Goal: Task Accomplishment & Management: Use online tool/utility

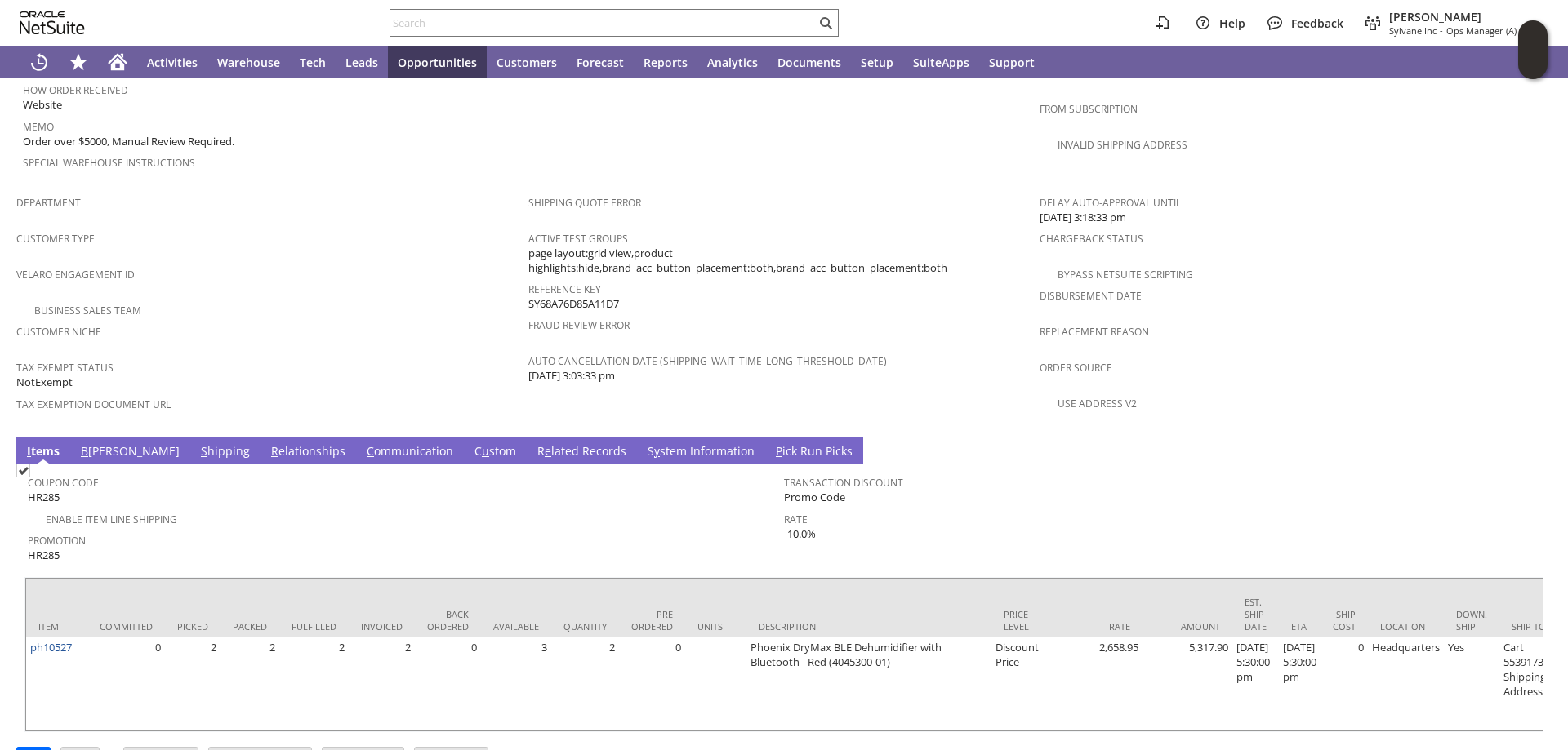
scroll to position [942, 0]
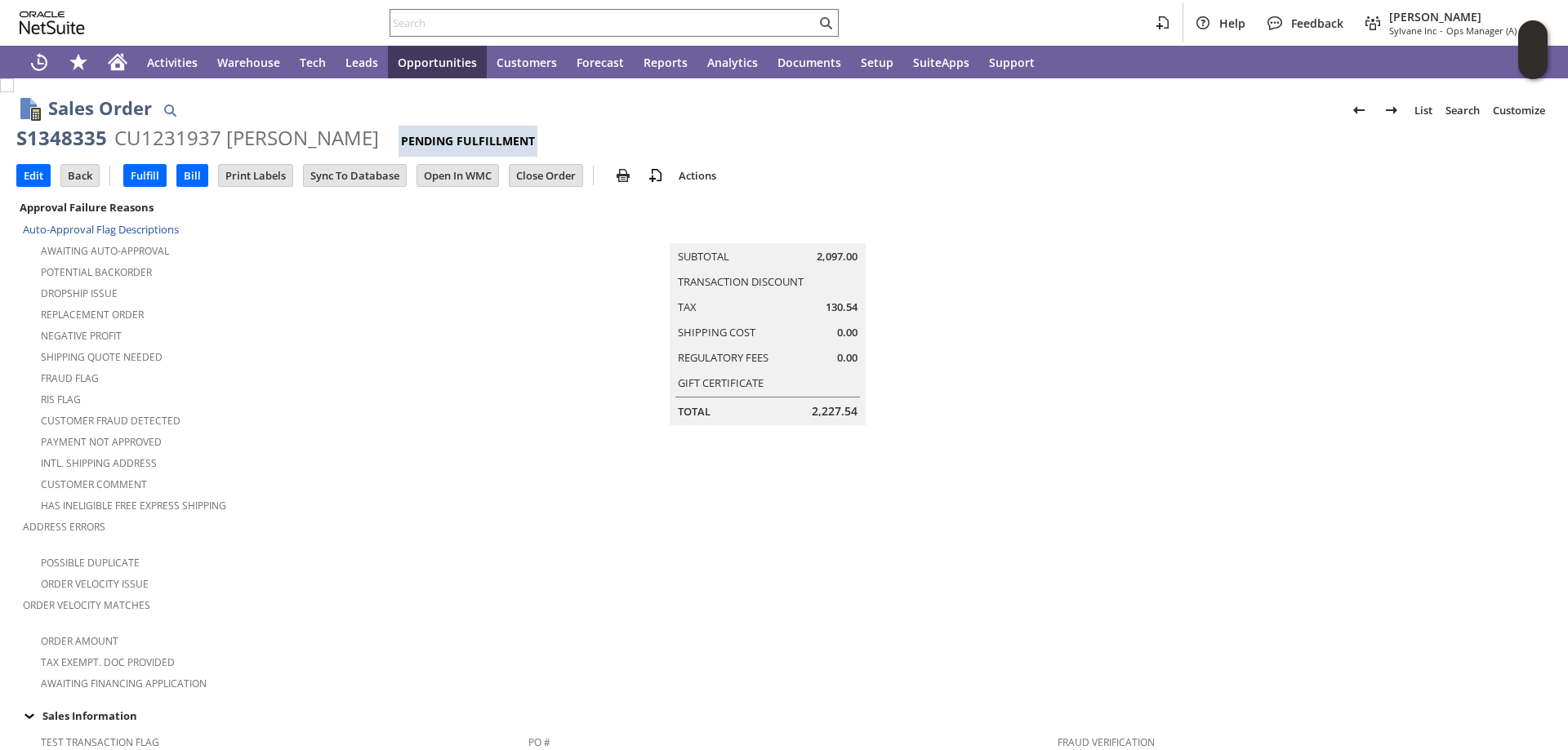
scroll to position [1061, 0]
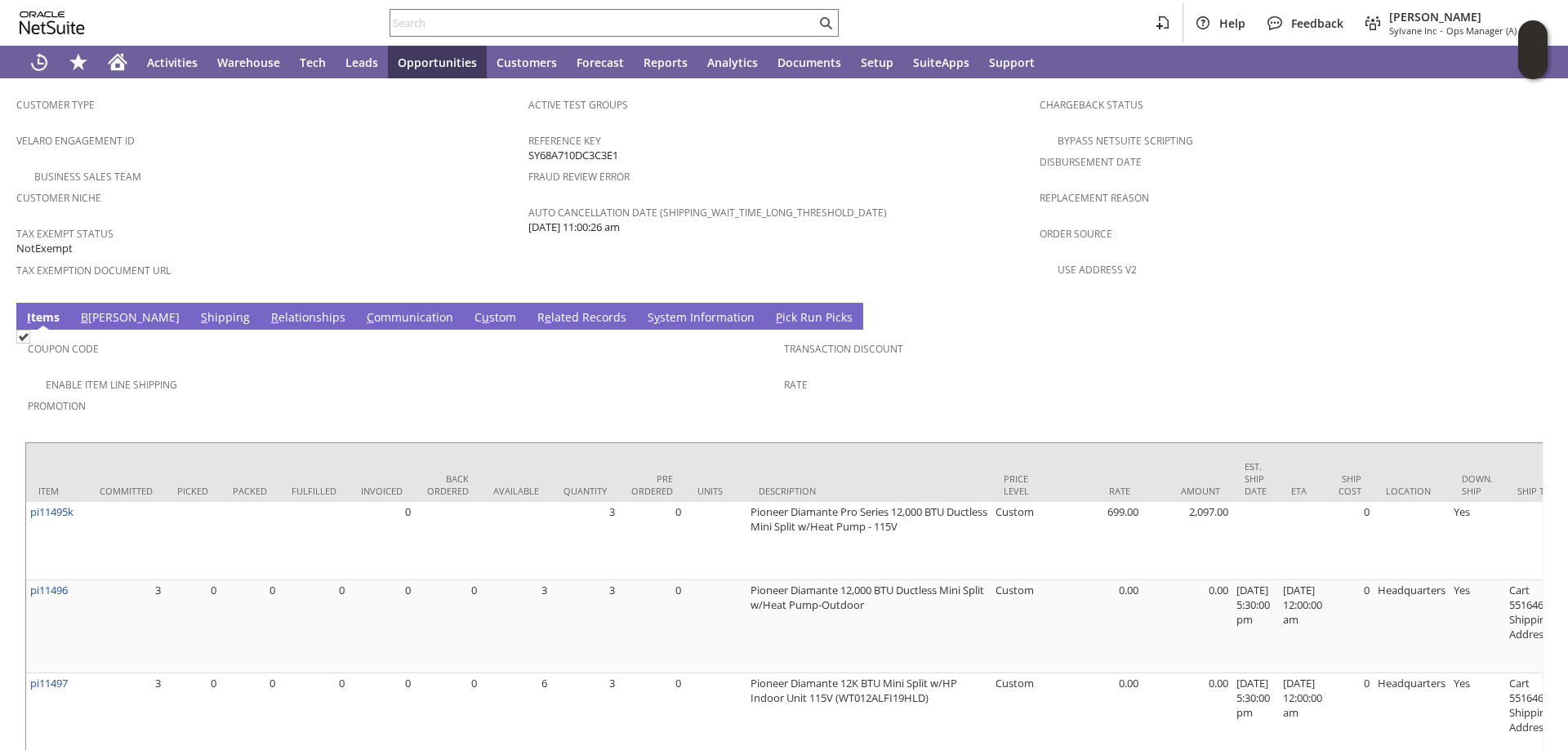
click at [95, 309] on link "B illing" at bounding box center [130, 318] width 107 height 18
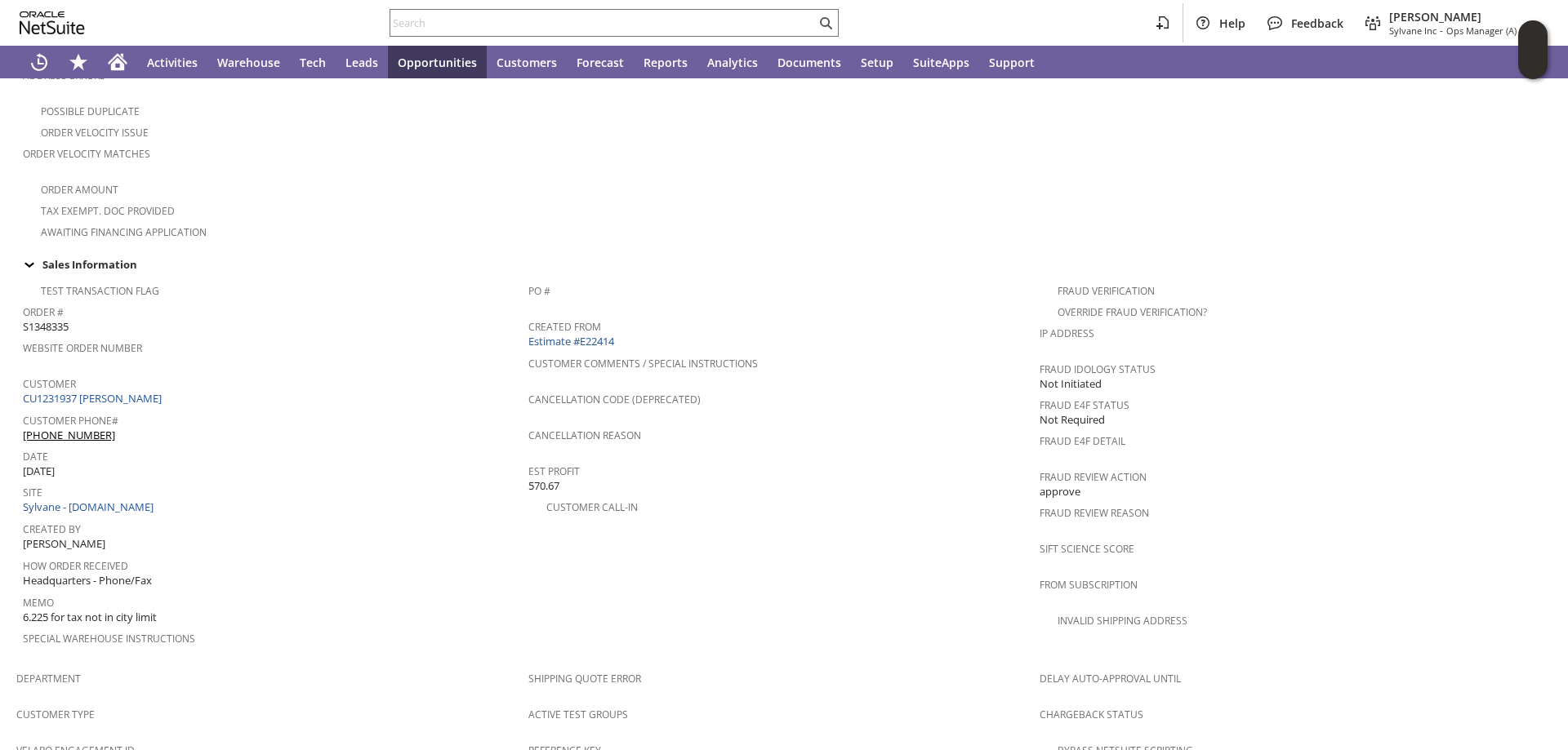
scroll to position [43, 0]
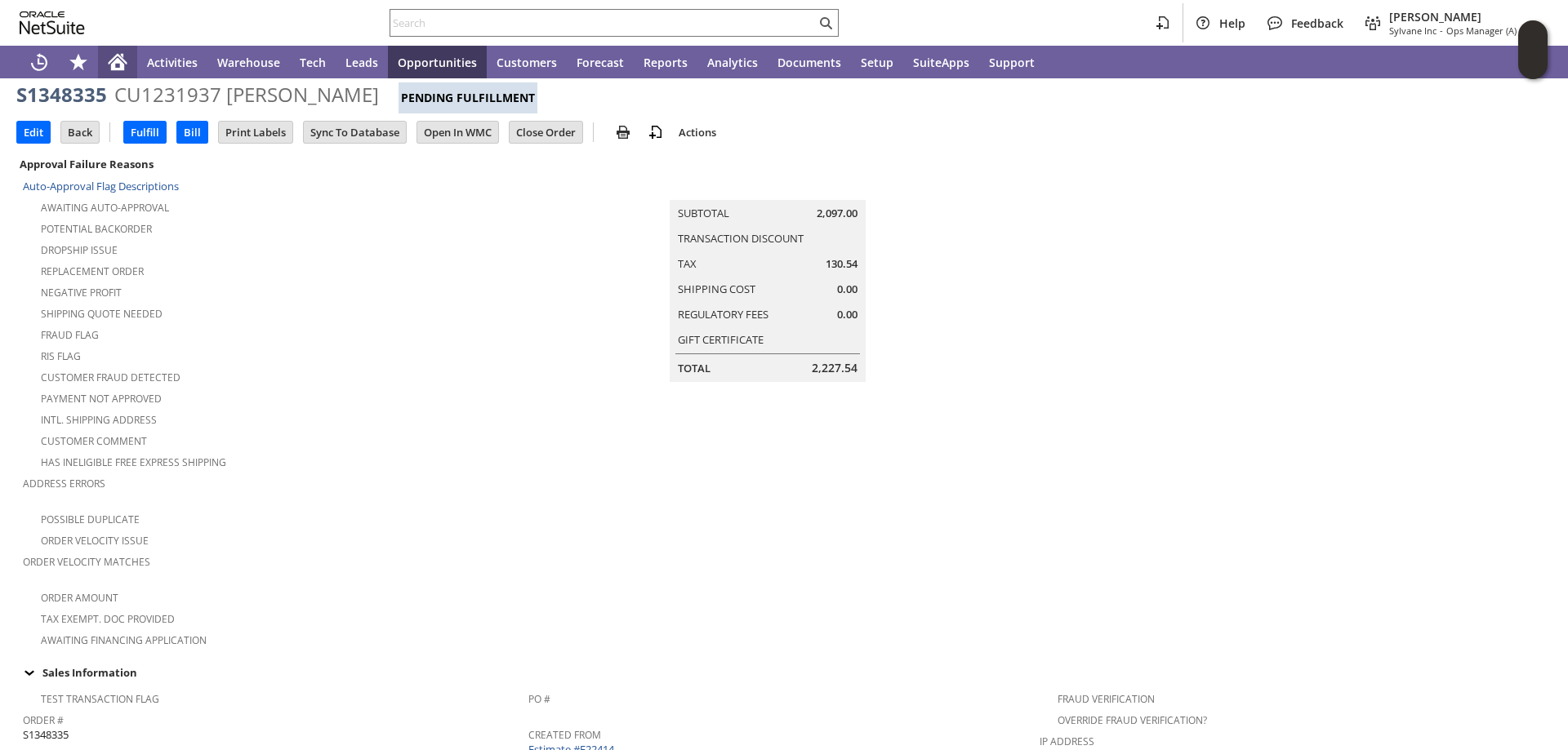
click at [119, 52] on icon "Home" at bounding box center [117, 62] width 20 height 20
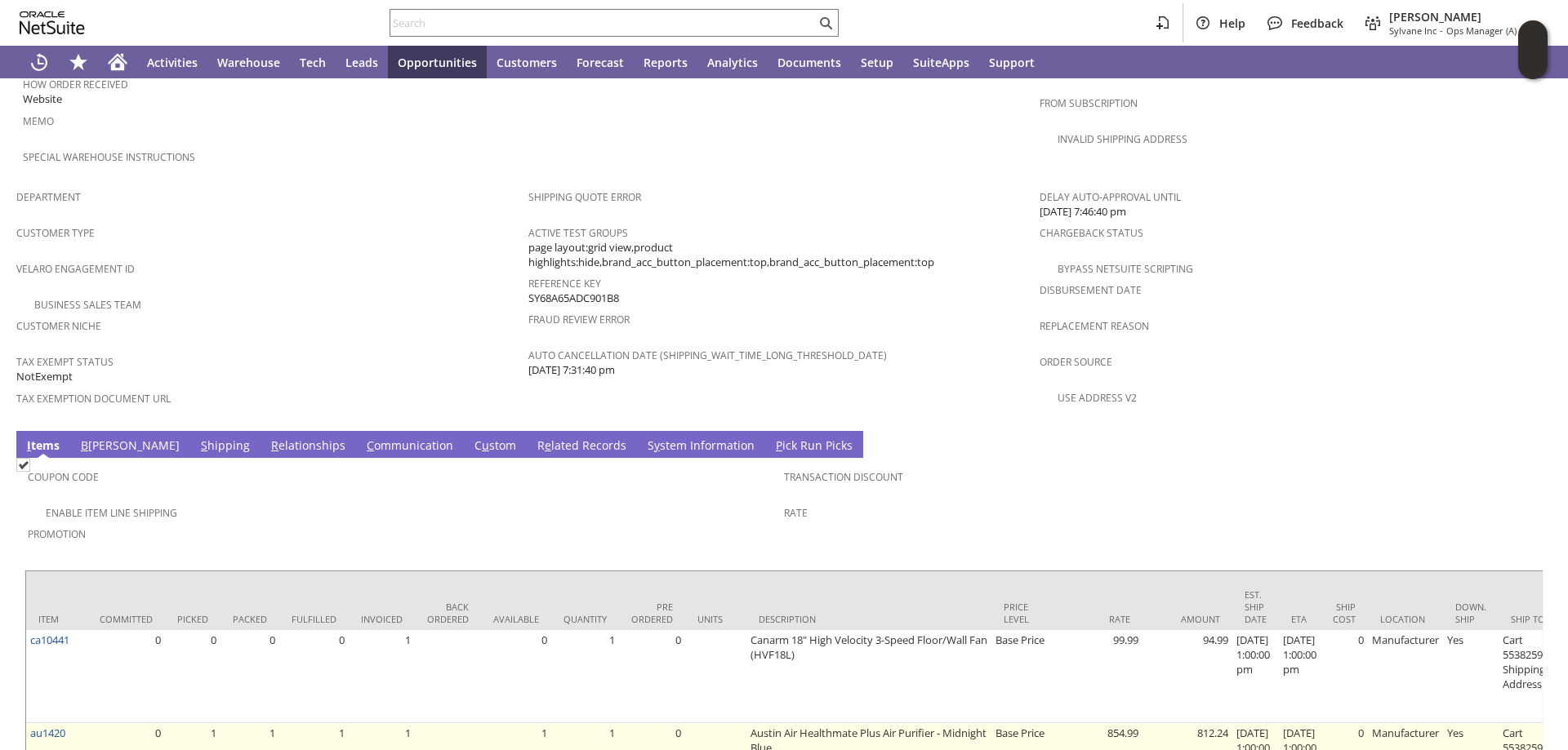
scroll to position [1142, 0]
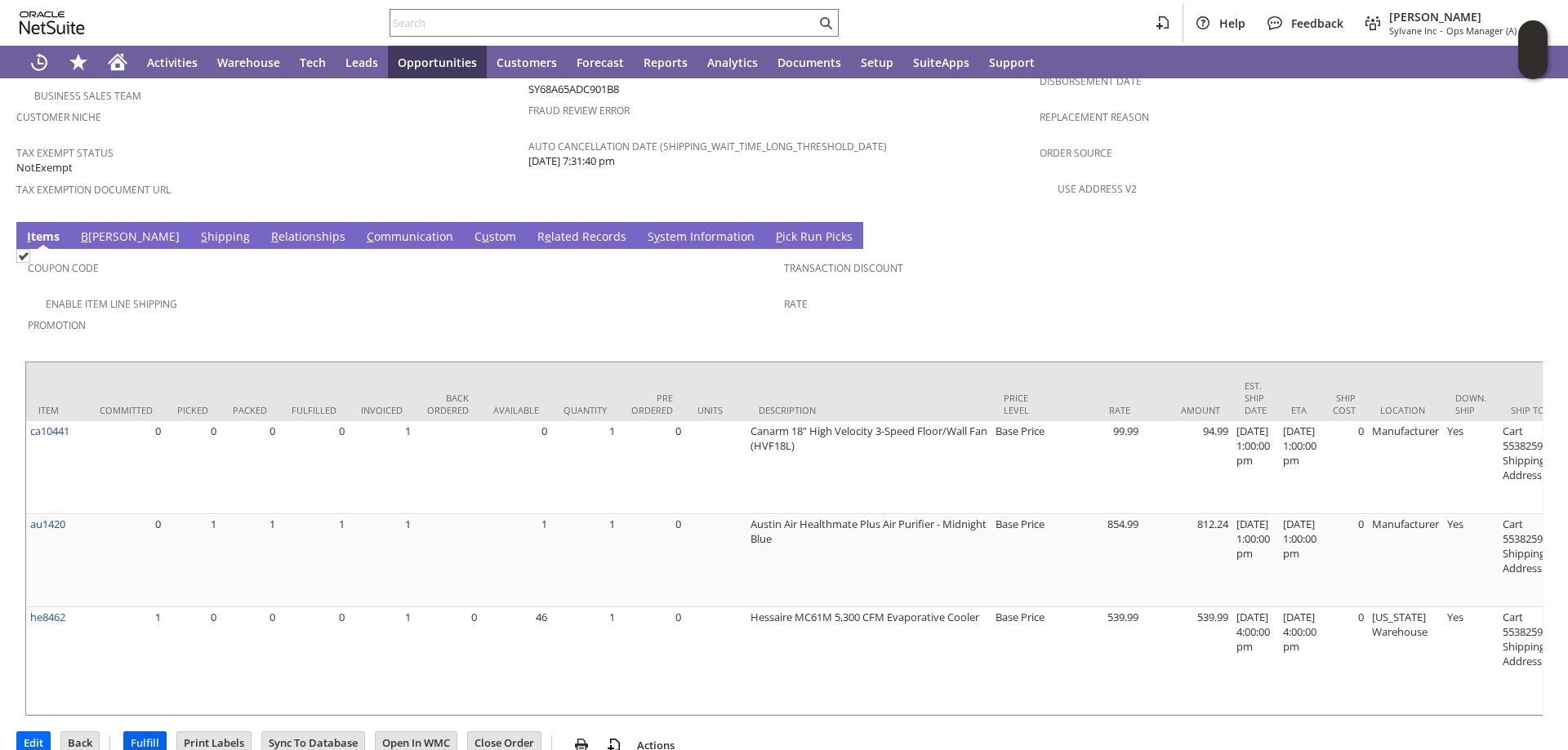
click at [141, 733] on input "Fulfill" at bounding box center [145, 743] width 42 height 21
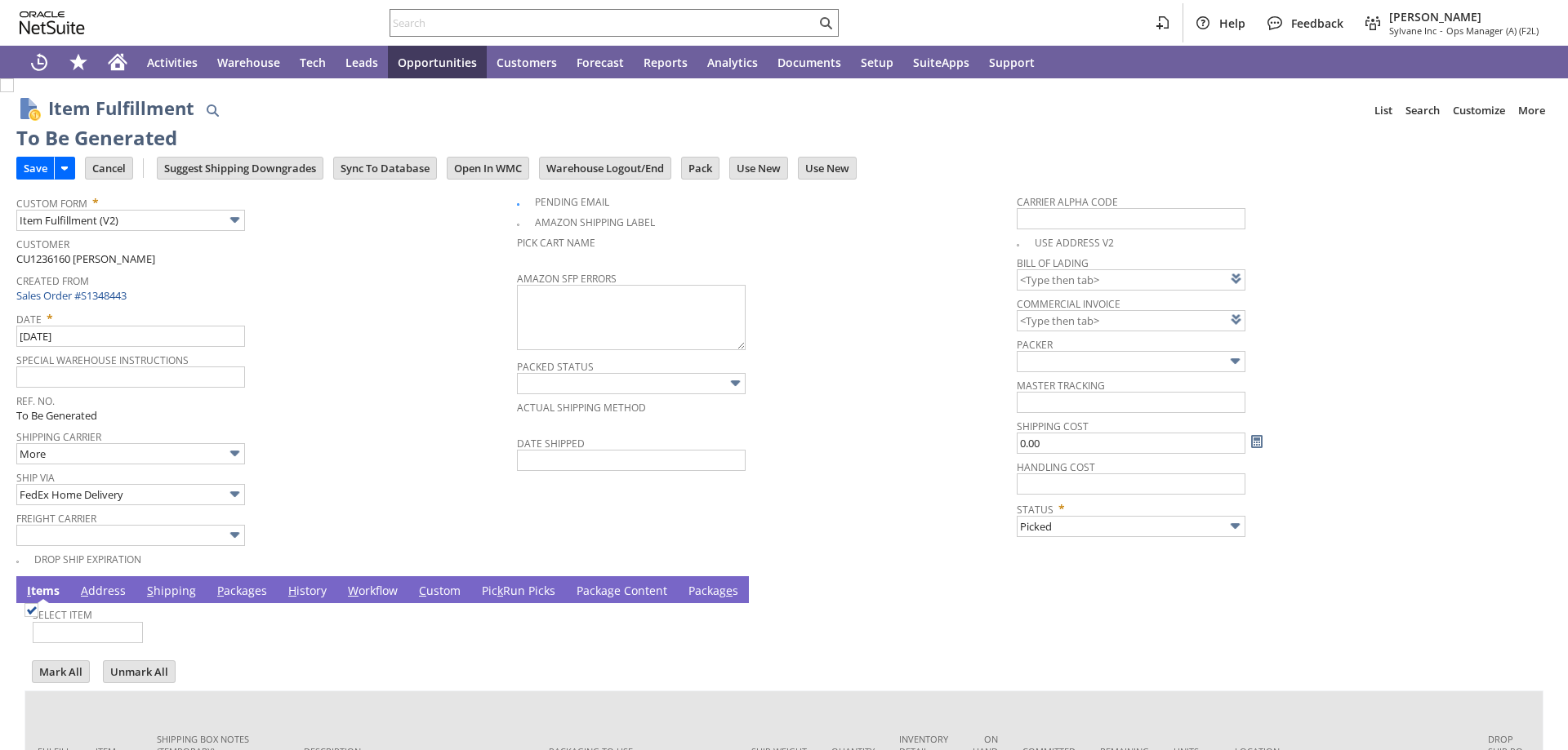
type input "0.00"
type input "Packed"
checkbox input "false"
type input "66"
type input "Add"
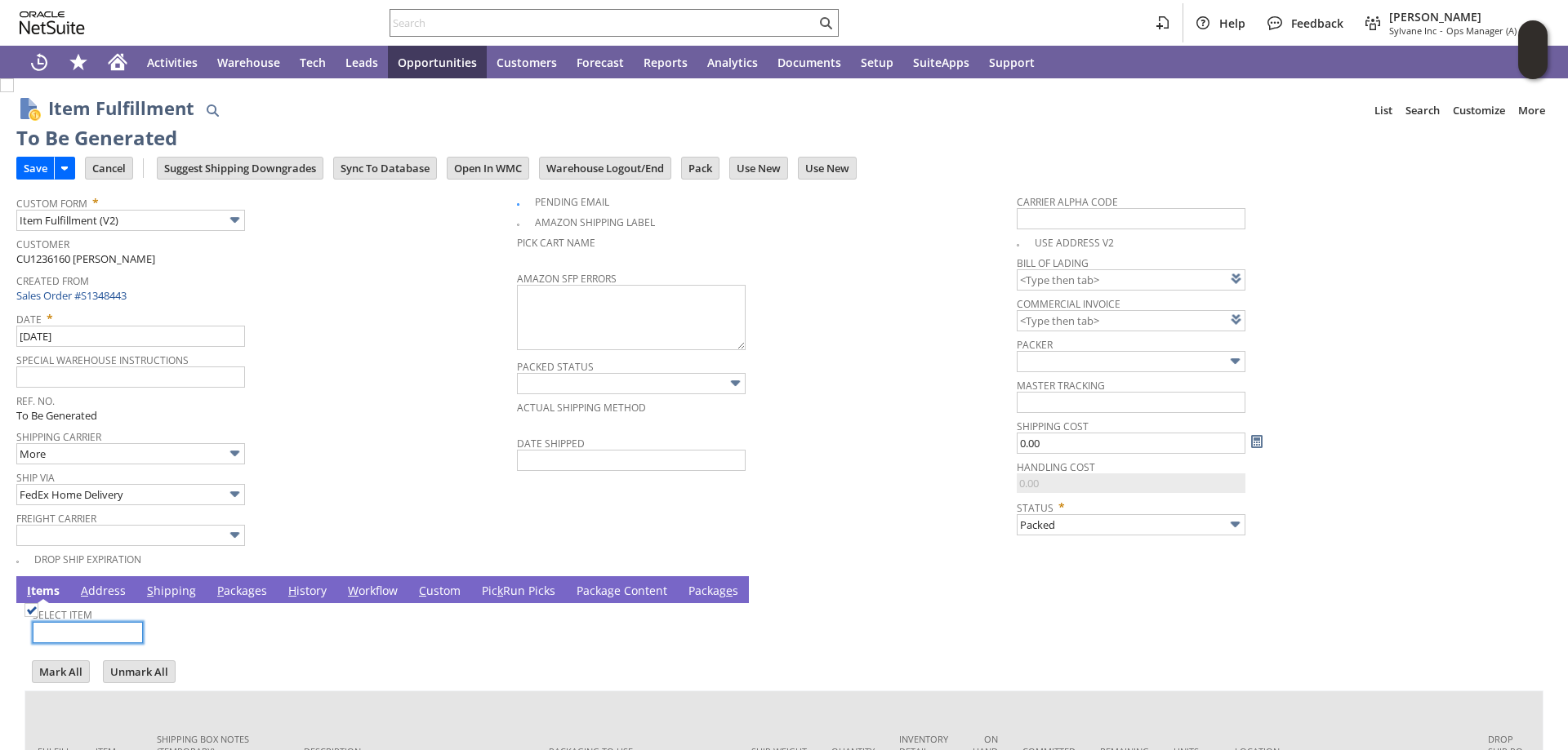
type input "OK"
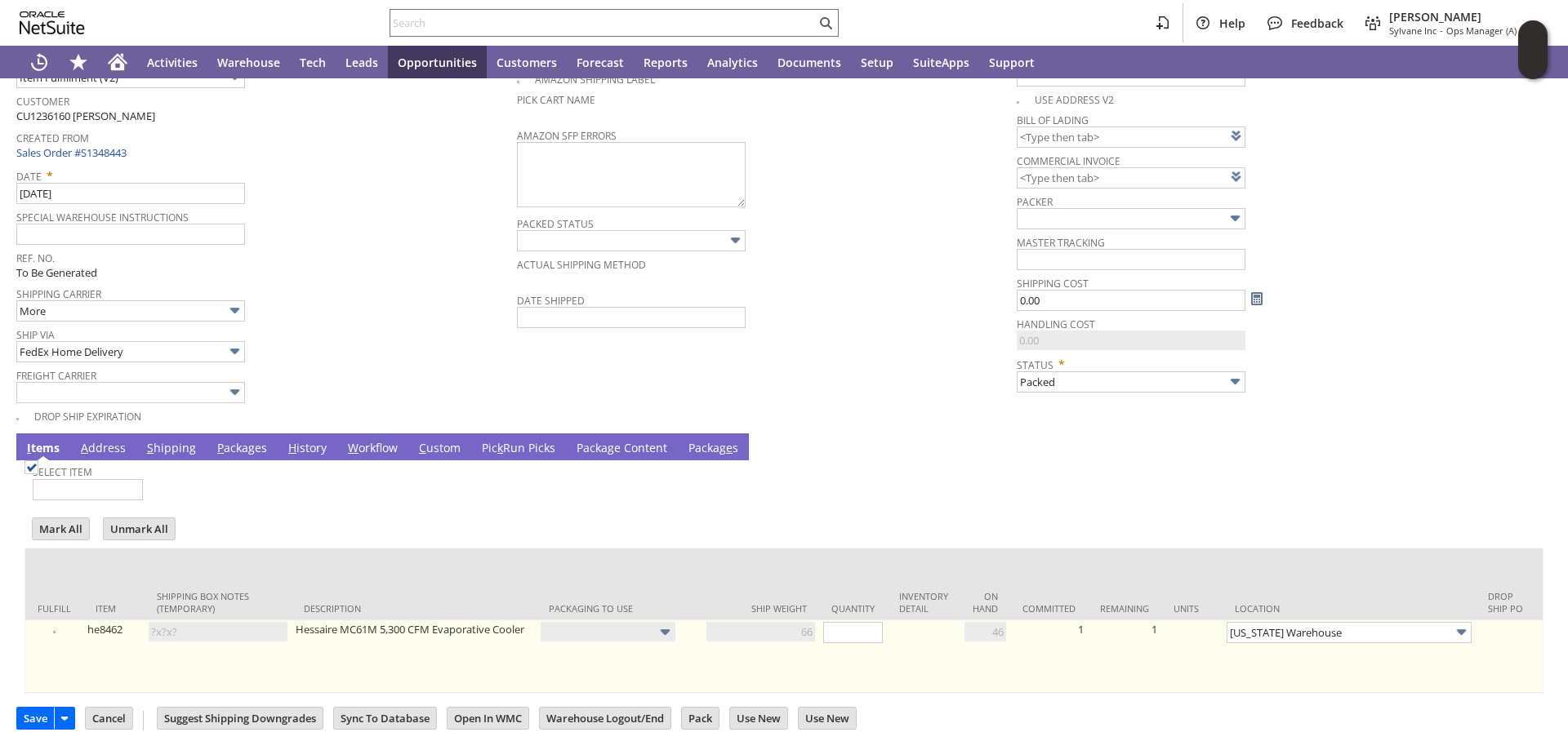
click at [38, 474] on img at bounding box center [31, 468] width 14 height 14
checkbox input "true"
type input "1"
type input "Add"
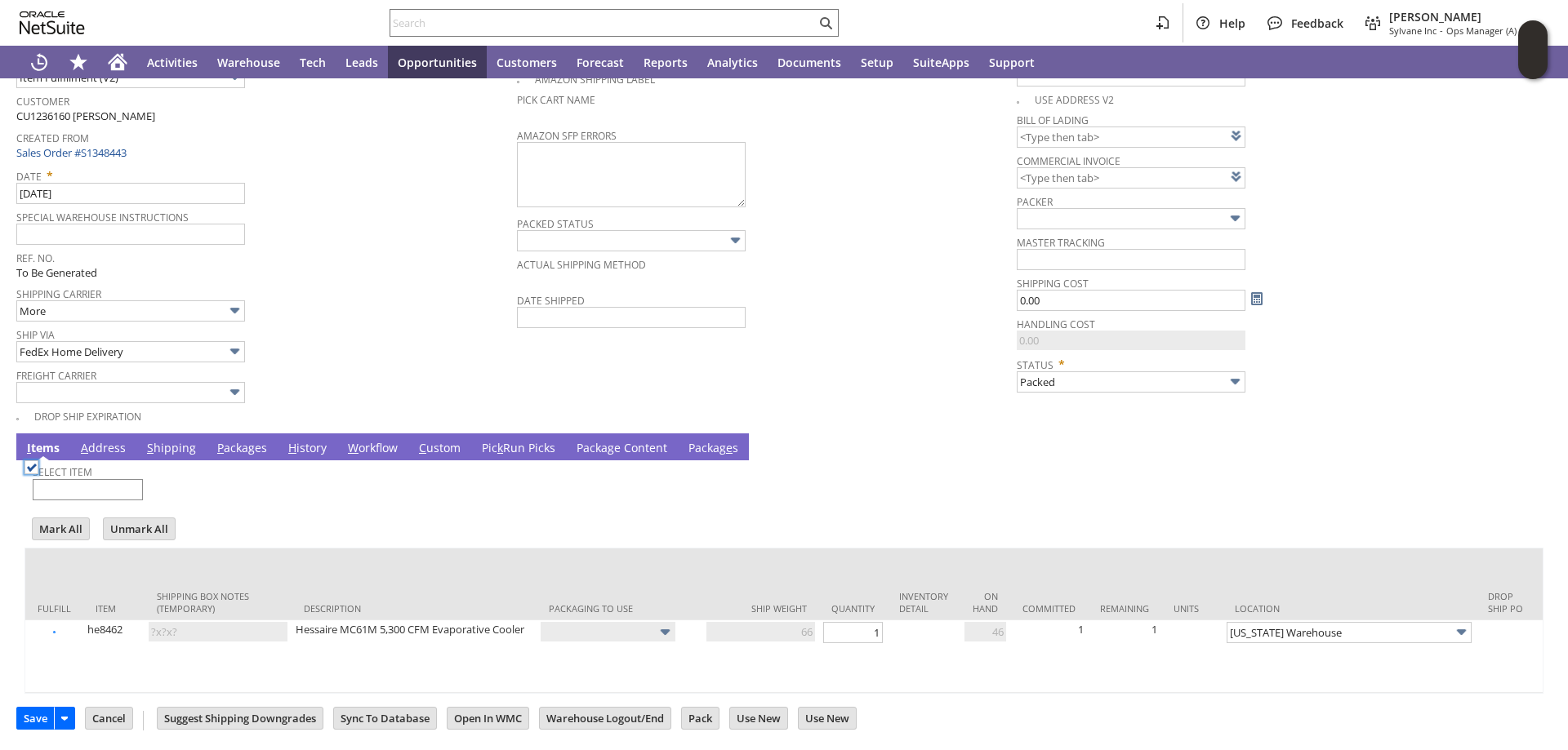
type input "66"
type input "OK"
click at [38, 183] on input "8/22/2025" at bounding box center [131, 194] width 229 height 21
type input "[DATE]"
click at [239, 440] on link "P ackages" at bounding box center [241, 448] width 58 height 18
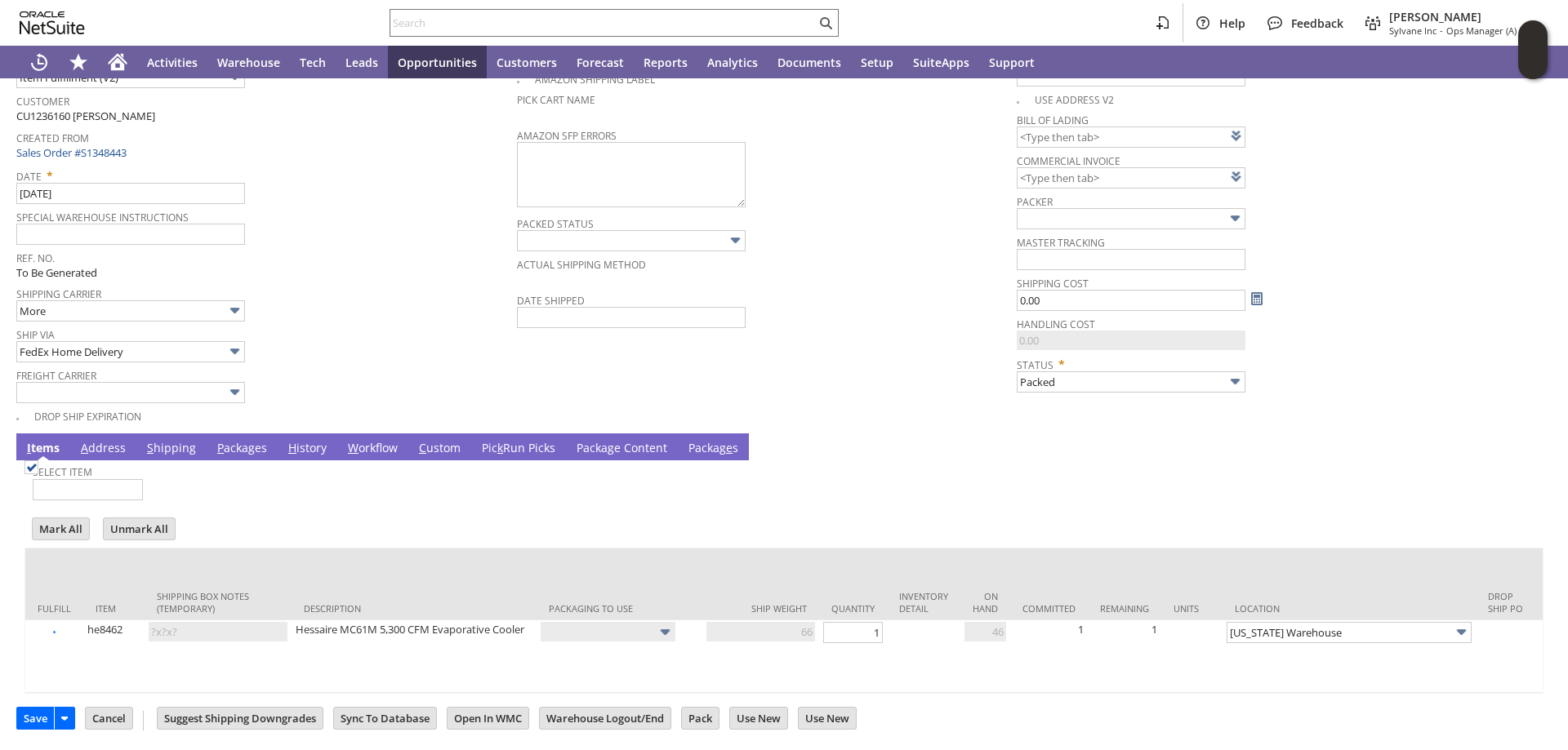
click at [242, 440] on link "P ackages" at bounding box center [241, 448] width 58 height 18
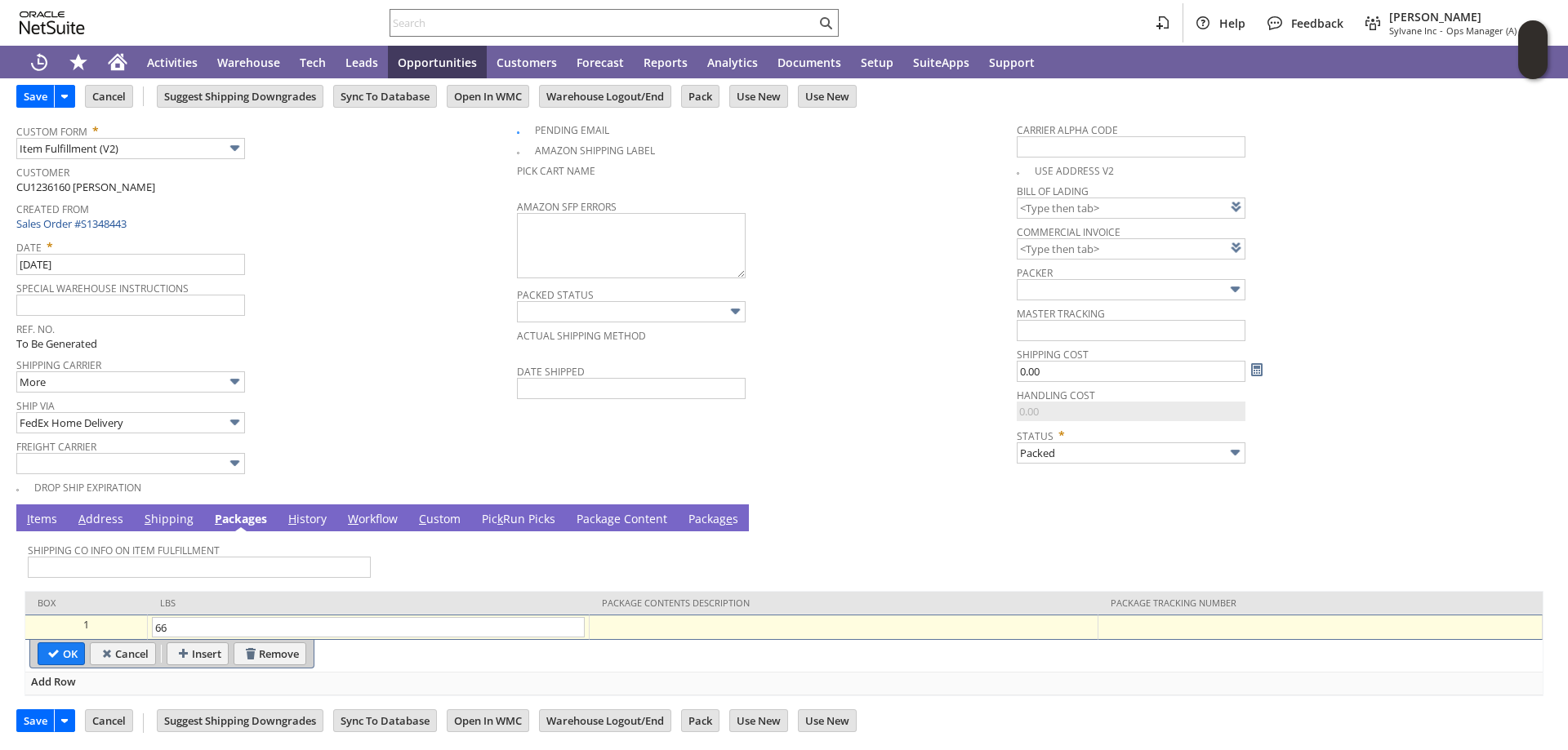
click at [1186, 627] on div at bounding box center [1320, 625] width 435 height 16
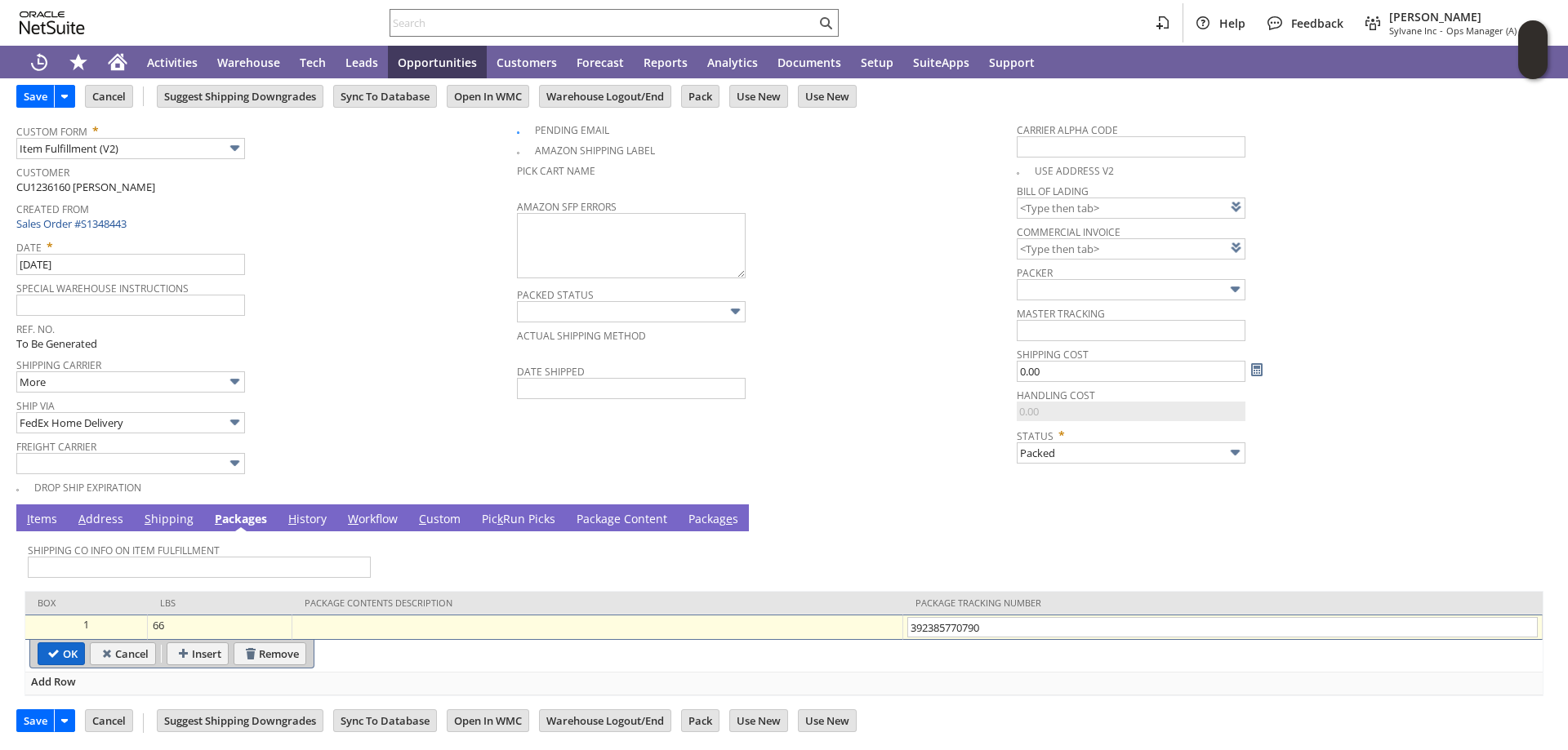
type input "392385770790"
click at [53, 653] on input "OK" at bounding box center [61, 654] width 46 height 21
type input "Add"
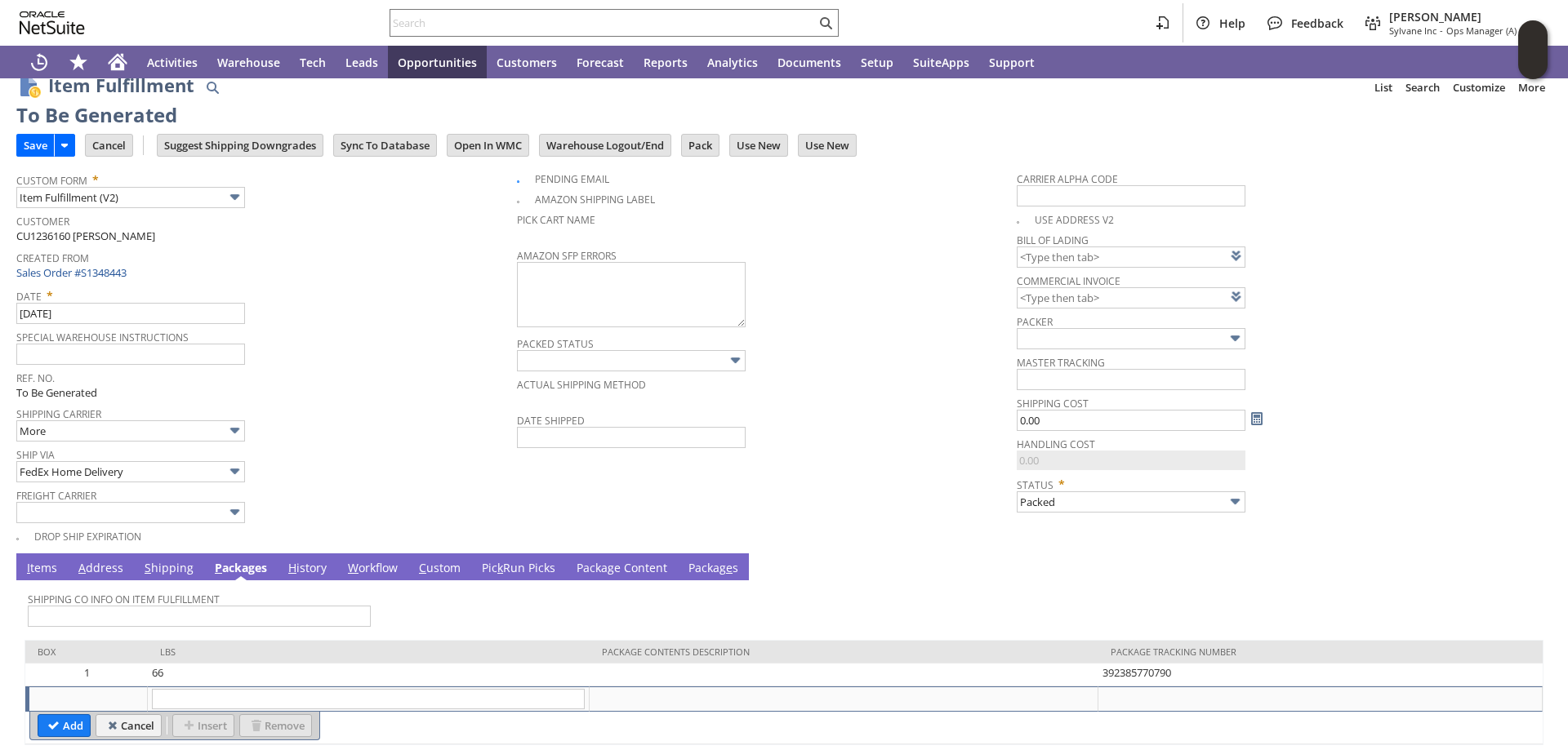
scroll to position [0, 0]
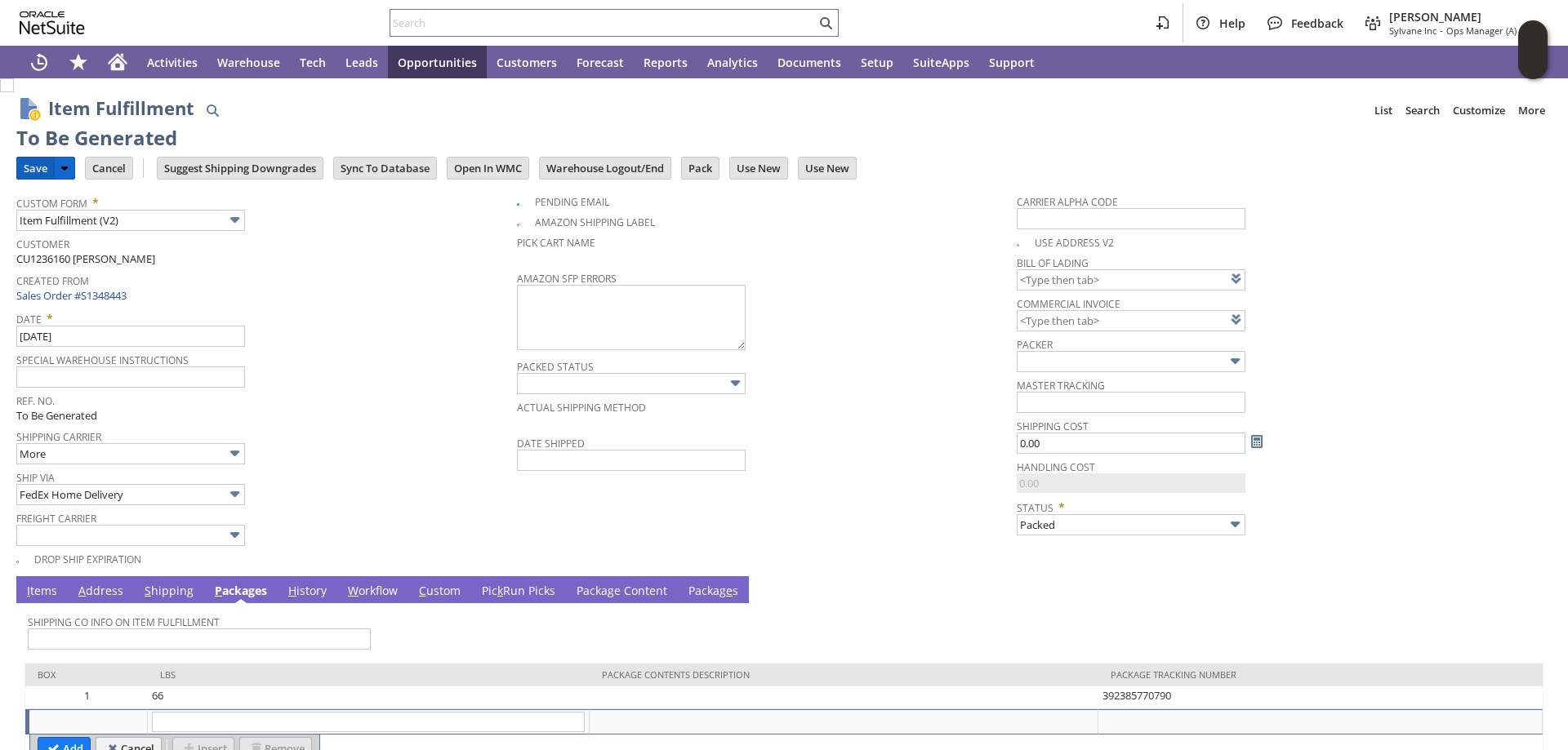
click at [33, 157] on input "Save" at bounding box center [35, 168] width 37 height 21
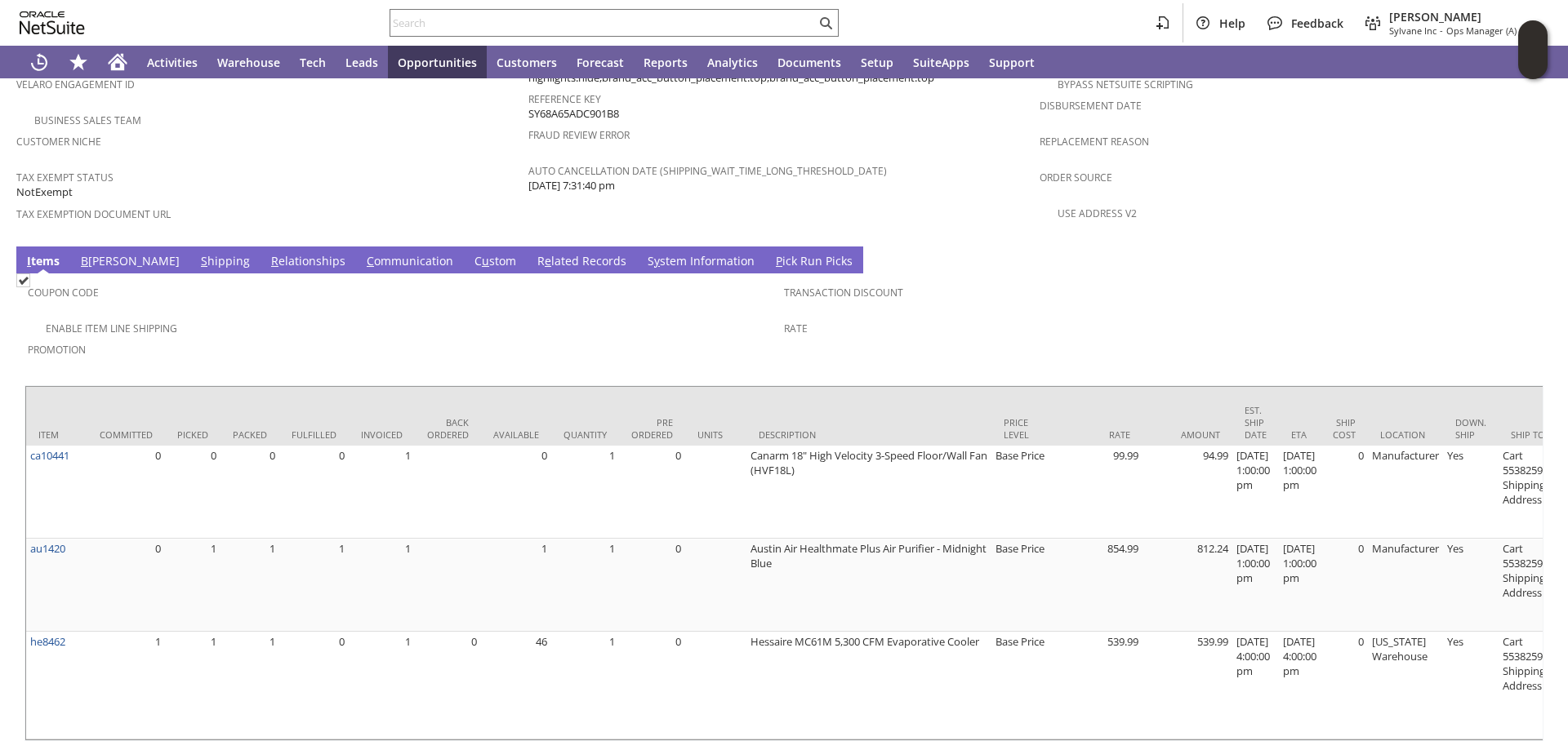
scroll to position [1142, 0]
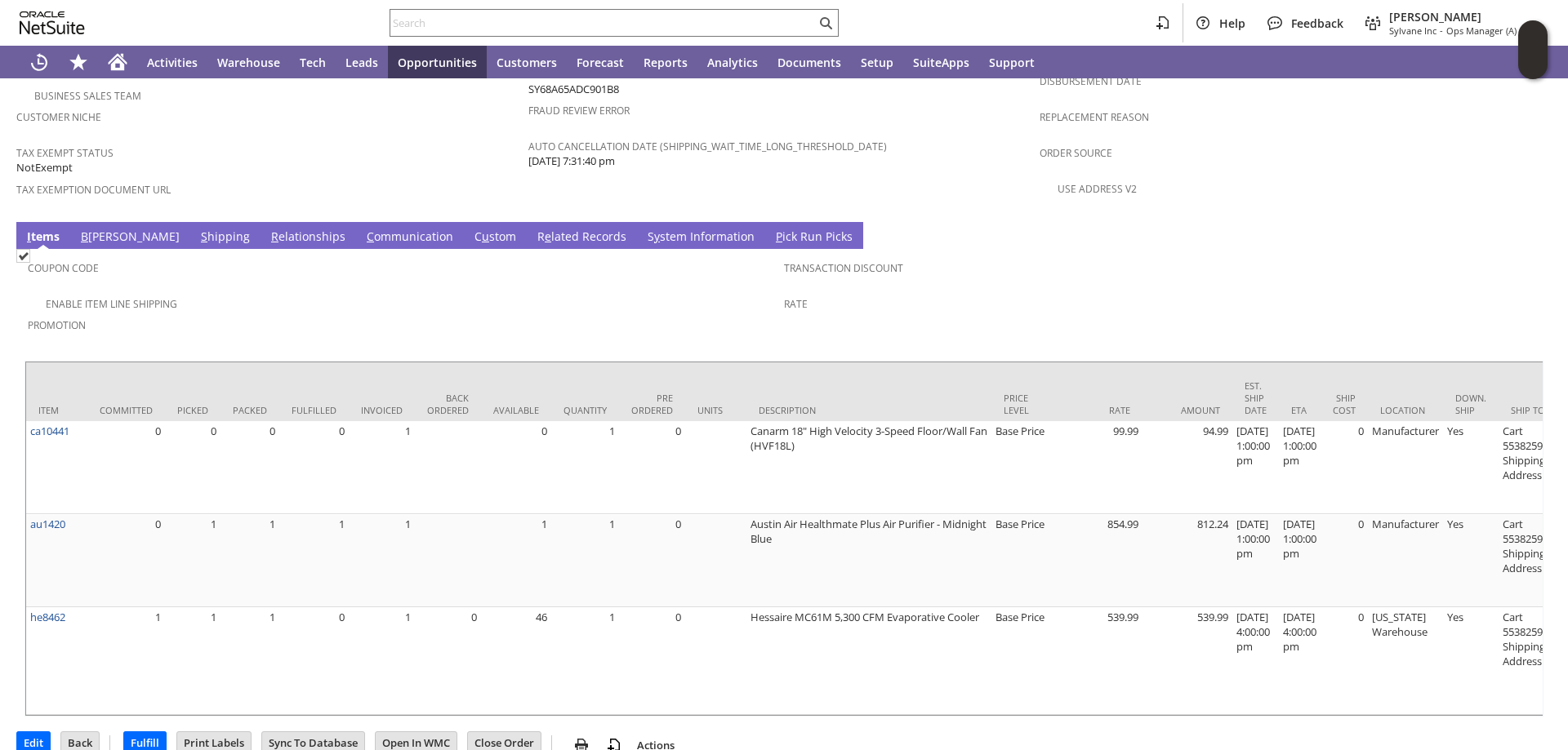
click at [533, 229] on link "R e lated Records" at bounding box center [582, 238] width 97 height 18
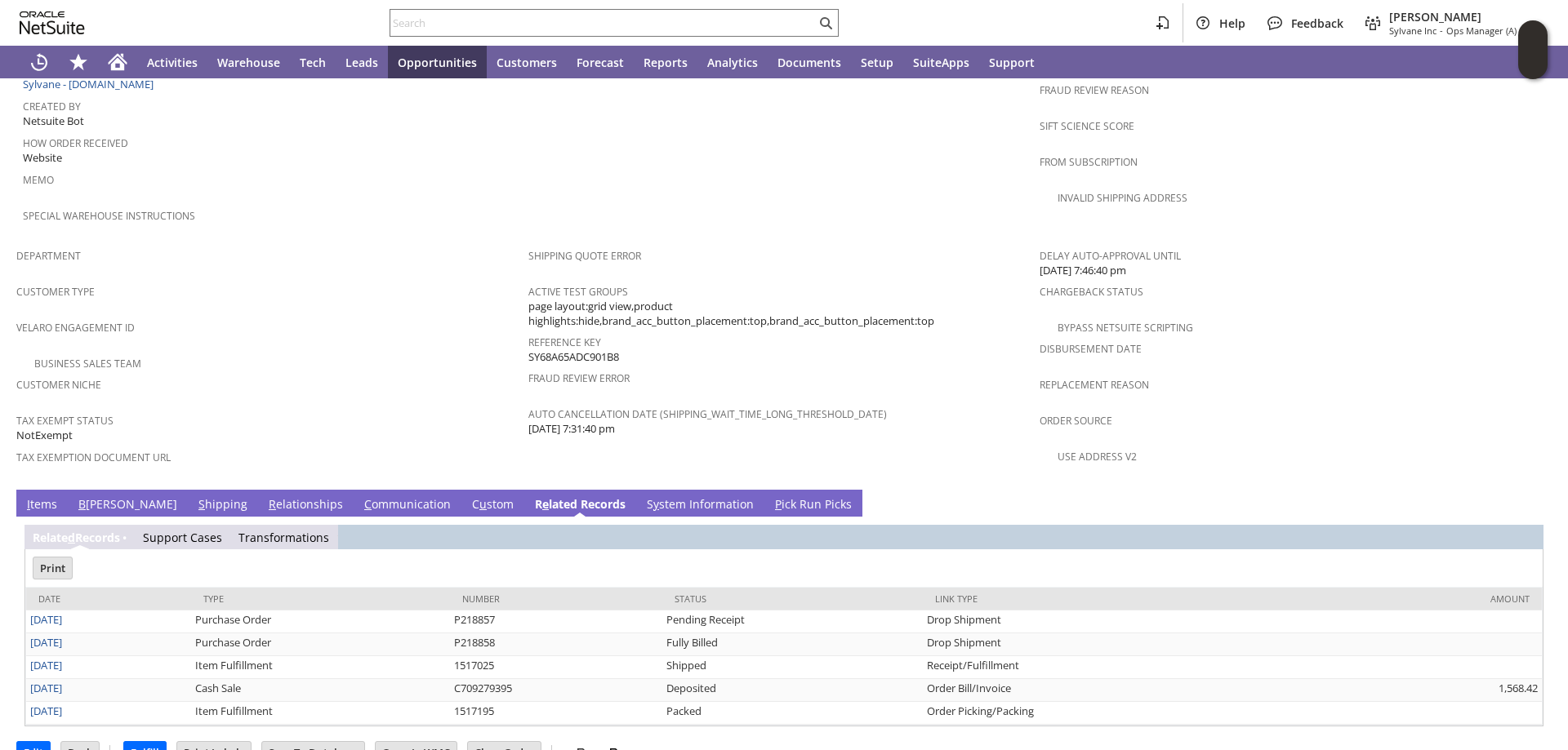
scroll to position [0, 0]
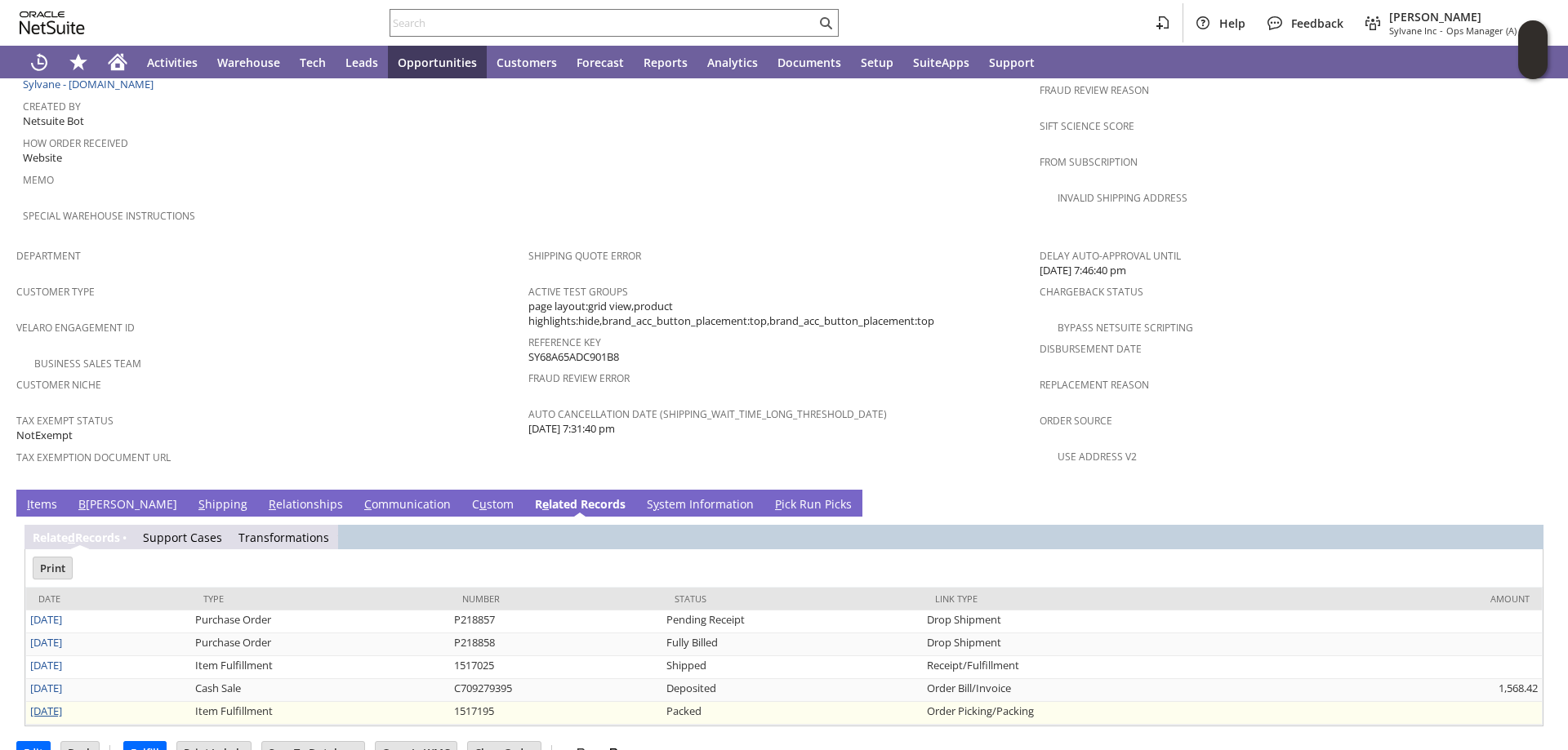
click at [53, 704] on link "[DATE]" at bounding box center [46, 711] width 31 height 14
